Goal: Information Seeking & Learning: Understand process/instructions

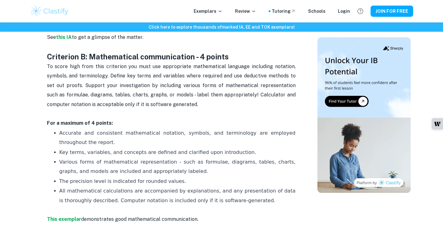
scroll to position [459, 0]
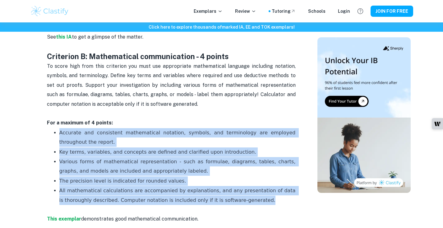
drag, startPoint x: 58, startPoint y: 132, endPoint x: 268, endPoint y: 200, distance: 221.0
click at [268, 200] on ul "Accurate and consistent mathematical notation, symbols, and terminology are emp…" at bounding box center [171, 171] width 249 height 87
copy ul "Accurate and consistent mathematical notation, symbols, and terminology are emp…"
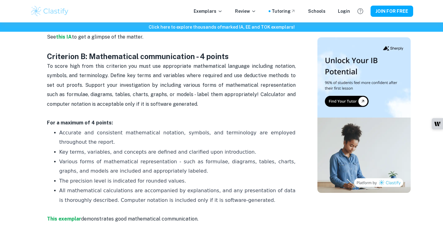
click at [268, 197] on p "All mathematical calculations are accompanied by explanations, and any presenta…" at bounding box center [177, 200] width 236 height 28
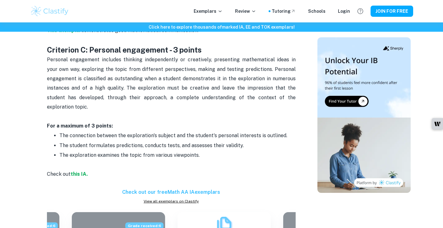
scroll to position [656, 0]
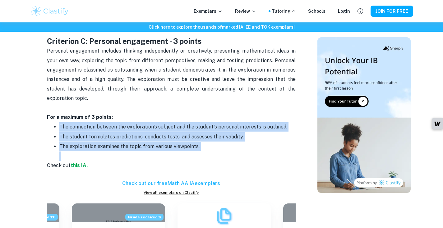
drag, startPoint x: 57, startPoint y: 118, endPoint x: 217, endPoint y: 144, distance: 162.3
click at [217, 144] on ul "The connection between the exploration's subject and the student's personal int…" at bounding box center [171, 141] width 249 height 39
copy ul "The connection between the exploration's subject and the student's personal int…"
click at [218, 144] on p "The exploration examines the topic from various viewpoints." at bounding box center [177, 151] width 236 height 19
